Goal: Information Seeking & Learning: Learn about a topic

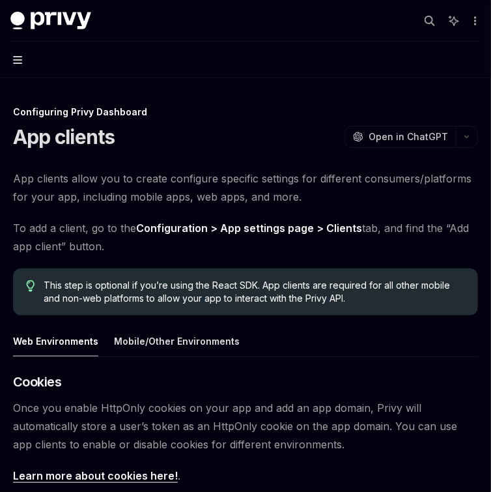
click at [21, 61] on icon "button" at bounding box center [17, 60] width 9 height 10
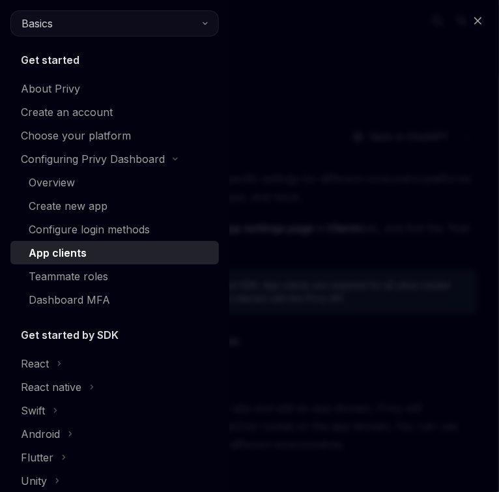
click at [190, 20] on button "Basics" at bounding box center [114, 23] width 208 height 26
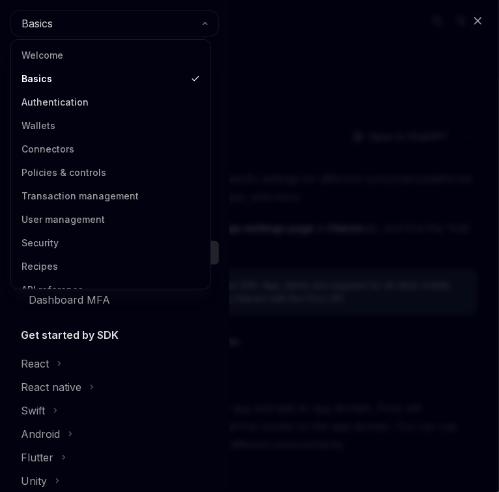
scroll to position [16, 0]
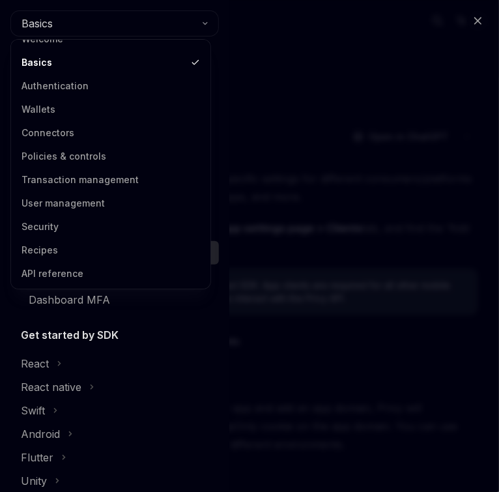
click at [359, 117] on div "Close navigation Basics Get started About Privy Create an account Choose your p…" at bounding box center [249, 246] width 499 height 492
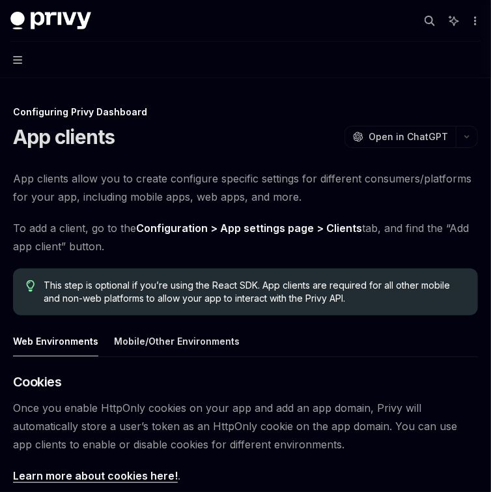
click at [23, 68] on button "Navigation" at bounding box center [245, 60] width 491 height 36
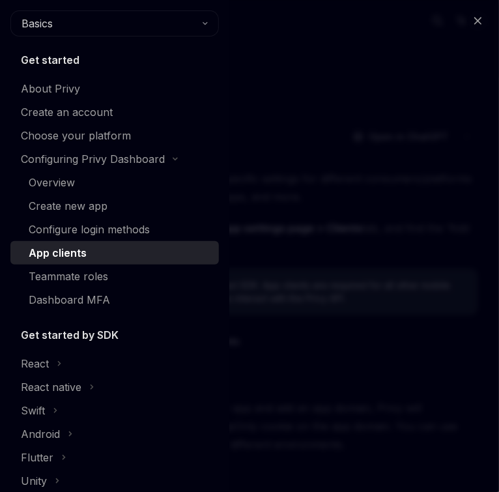
click at [279, 251] on div "Close navigation Basics Get started About Privy Create an account Choose your p…" at bounding box center [249, 246] width 499 height 492
type textarea "*"
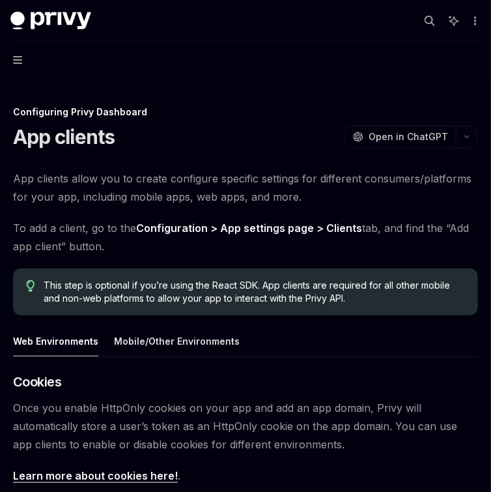
click at [472, 14] on button "More actions" at bounding box center [474, 21] width 13 height 18
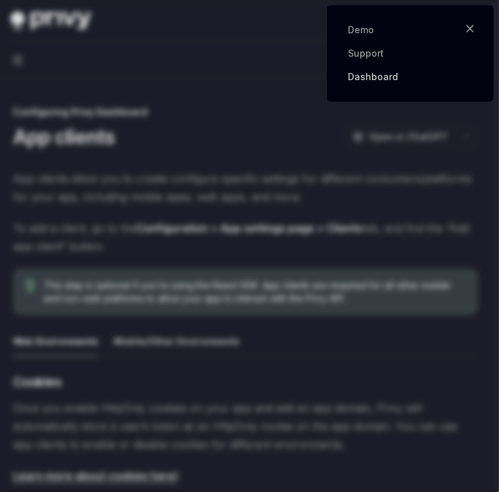
click at [401, 74] on link "Dashboard" at bounding box center [410, 76] width 125 height 13
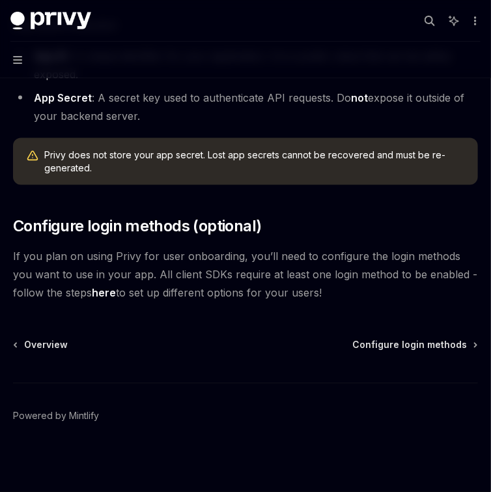
scroll to position [428, 0]
